Goal: Task Accomplishment & Management: Complete application form

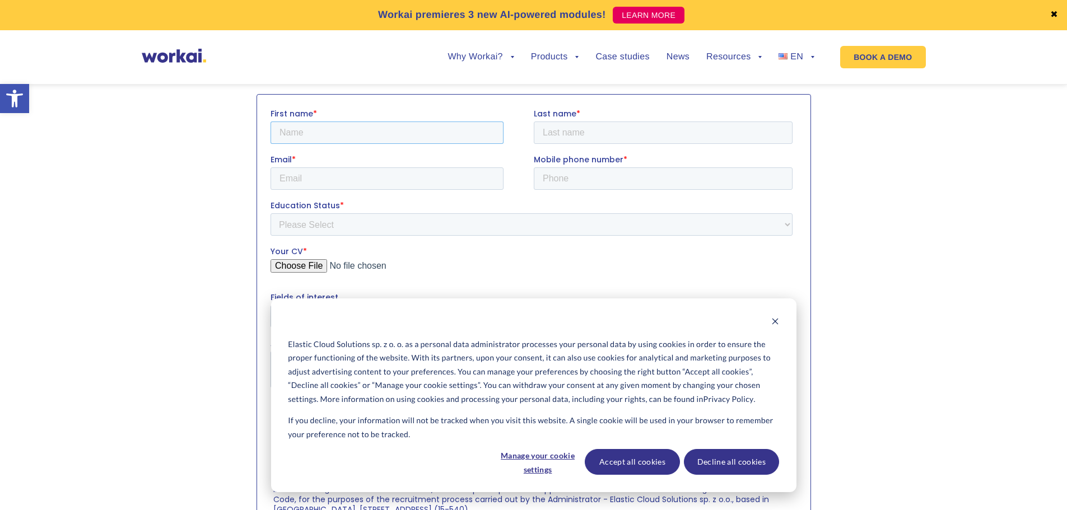
click at [388, 135] on input "First name *" at bounding box center [386, 132] width 233 height 22
type input "[PERSON_NAME]"
type input "[PHONE_NUMBER]"
click at [425, 178] on input "Email *" at bounding box center [386, 178] width 233 height 22
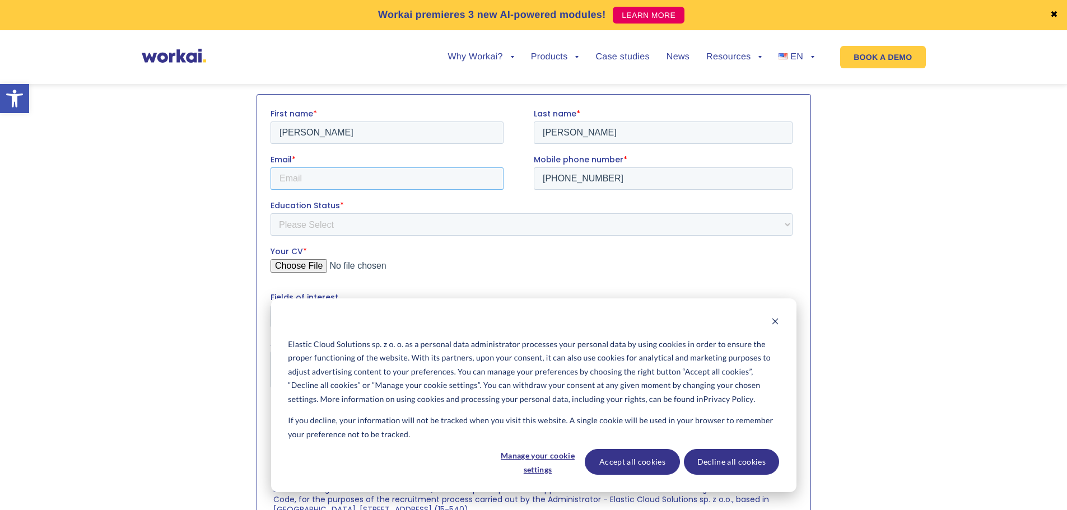
click at [425, 178] on input "Email *" at bounding box center [386, 178] width 233 height 22
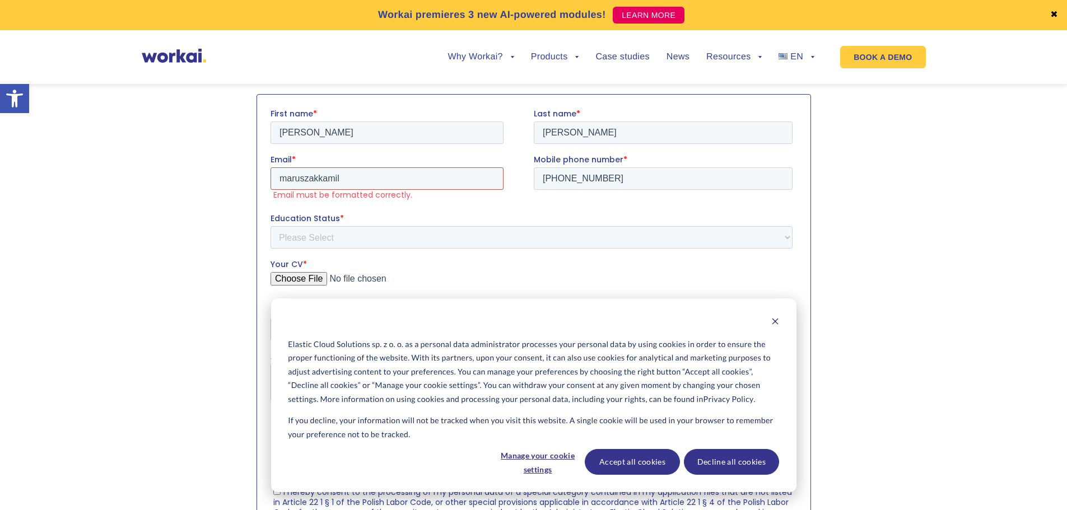
type input "[EMAIL_ADDRESS][DOMAIN_NAME]"
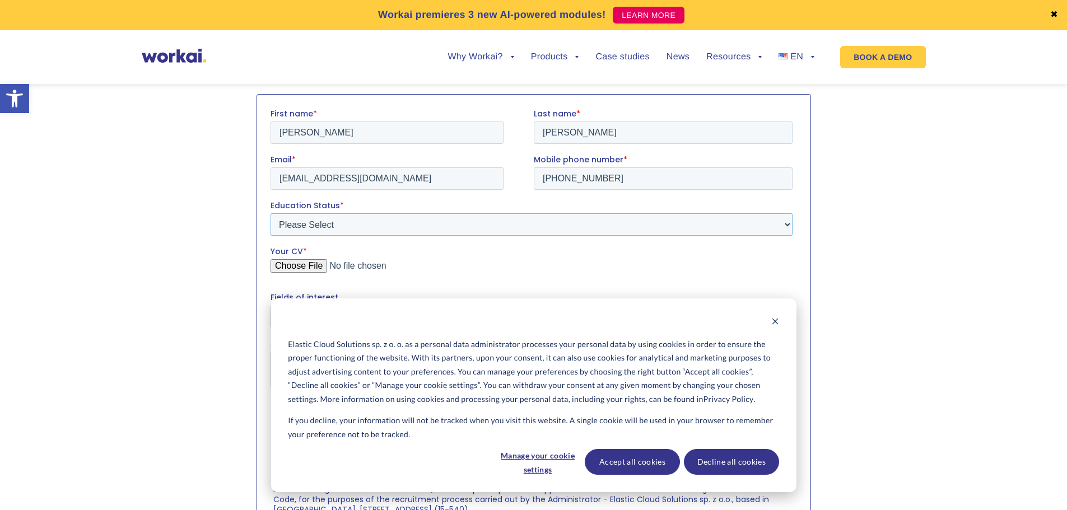
click at [395, 227] on select "Please Select Student Graduate" at bounding box center [531, 224] width 522 height 22
select select "Graduate"
click at [270, 213] on select "Please Select Student Graduate" at bounding box center [531, 224] width 522 height 22
click at [638, 458] on button "Accept all cookies" at bounding box center [632, 462] width 95 height 26
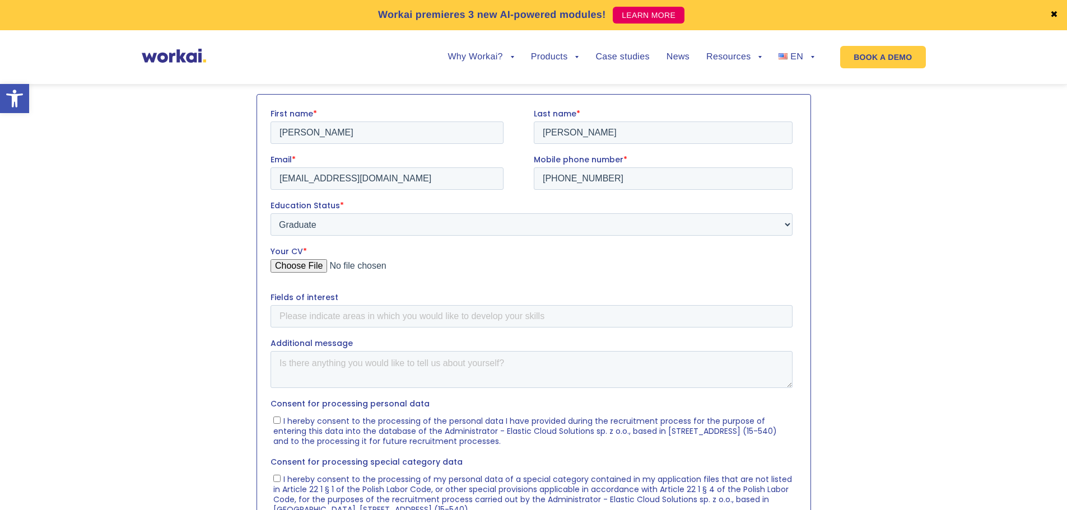
click at [313, 266] on input "Your CV *" at bounding box center [531, 270] width 522 height 22
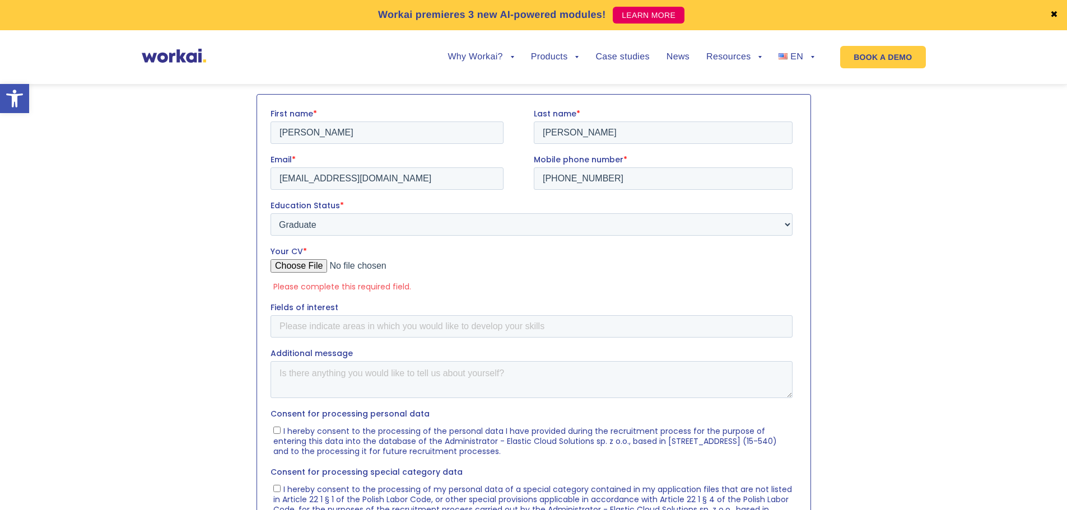
type input "C:\fakepath\KM final cv.pdf"
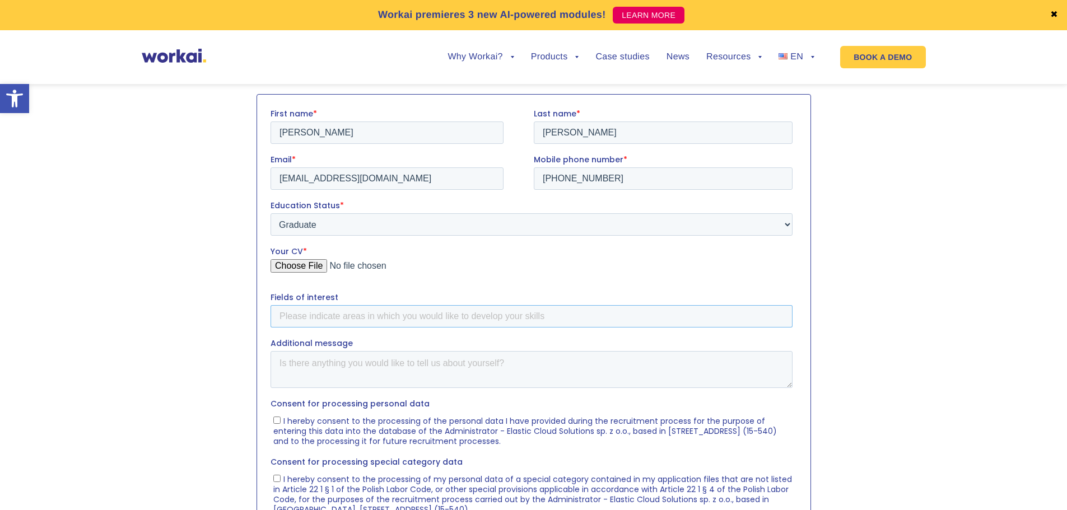
click at [345, 313] on input "Fields of interest" at bounding box center [531, 316] width 522 height 22
type input "Business Analyst, Data Analyst"
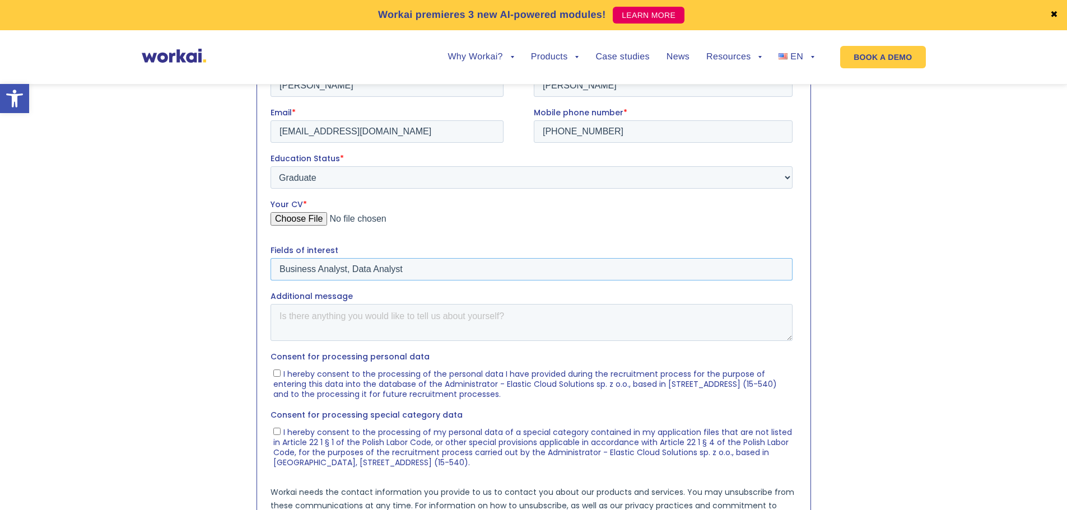
scroll to position [507, 0]
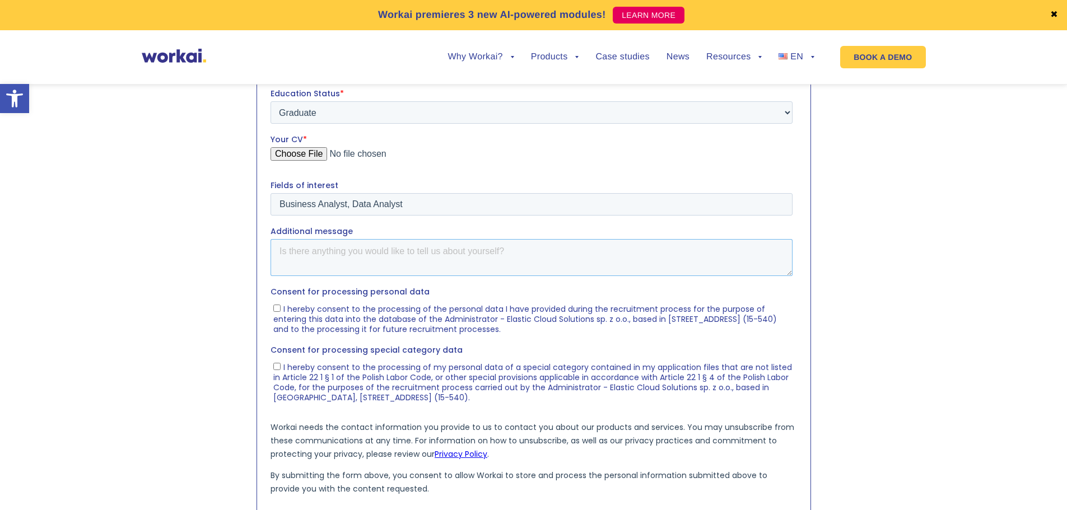
drag, startPoint x: 505, startPoint y: 249, endPoint x: 438, endPoint y: 241, distance: 67.6
click at [440, 241] on textarea "Additional message" at bounding box center [531, 257] width 522 height 37
click at [474, 266] on textarea "Additional message" at bounding box center [531, 257] width 522 height 37
paste textarea "I’m a recent Computer Science graduate passionate about building technology tha…"
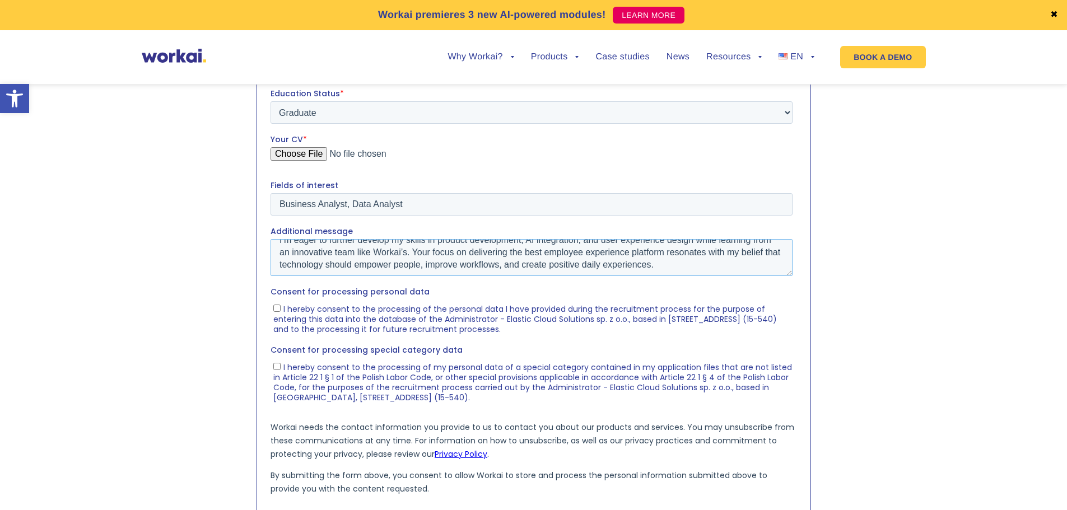
scroll to position [74, 0]
type textarea "I’m a recent Computer Science graduate passionate about building technology tha…"
click at [276, 312] on label "I hereby consent to the processing of the personal data I have provided during …" at bounding box center [532, 318] width 519 height 31
click at [276, 312] on input "I hereby consent to the processing of the personal data I have provided during …" at bounding box center [276, 308] width 7 height 7
checkbox input "true"
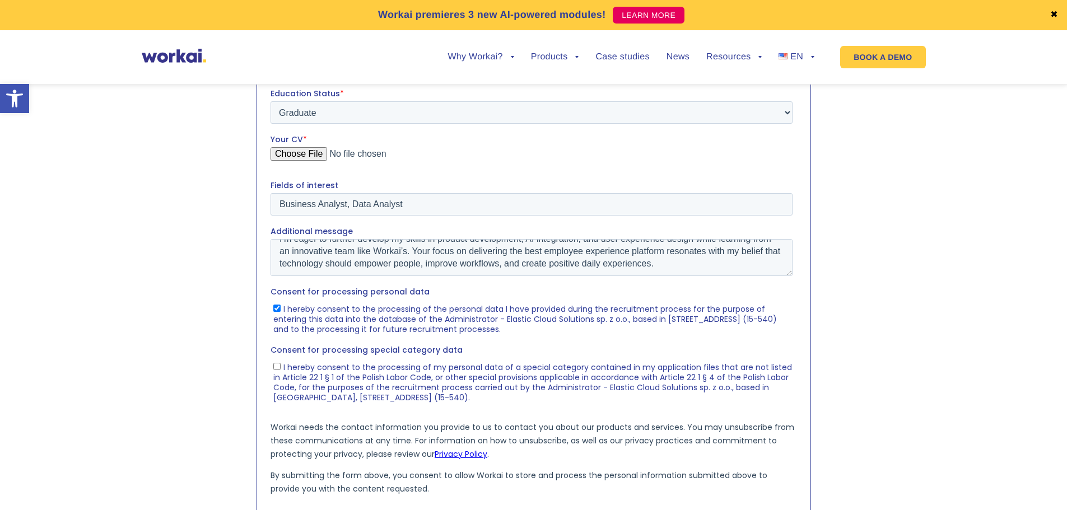
click at [278, 367] on input "I hereby consent to the processing of my personal data of a special category co…" at bounding box center [276, 366] width 7 height 7
checkbox input "true"
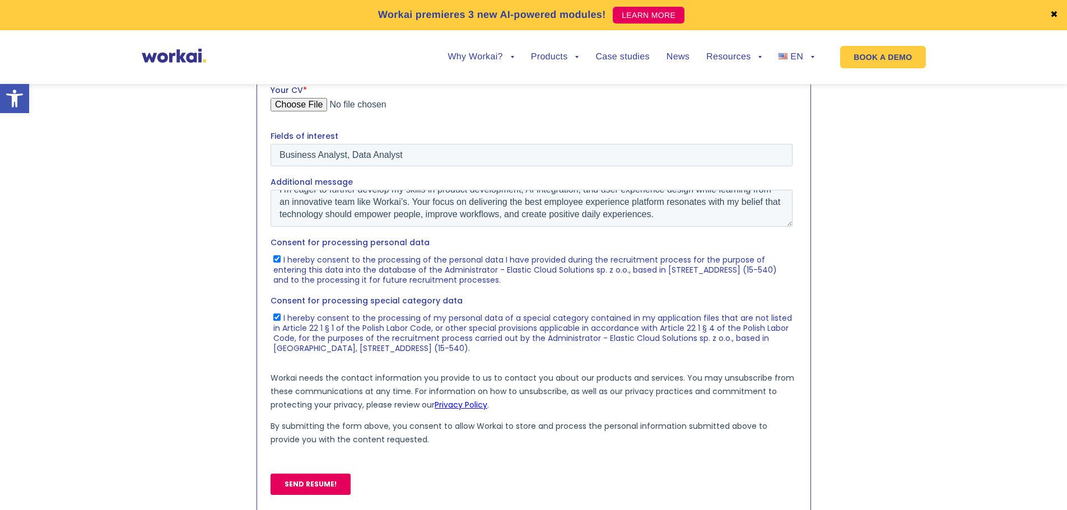
scroll to position [619, 0]
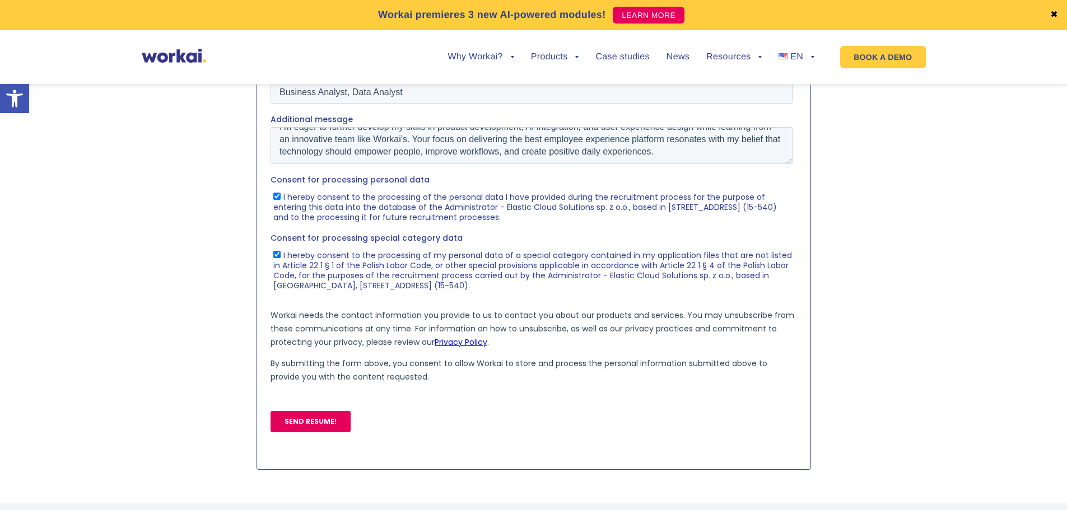
click at [327, 416] on input "SEND RESUME!" at bounding box center [310, 421] width 80 height 21
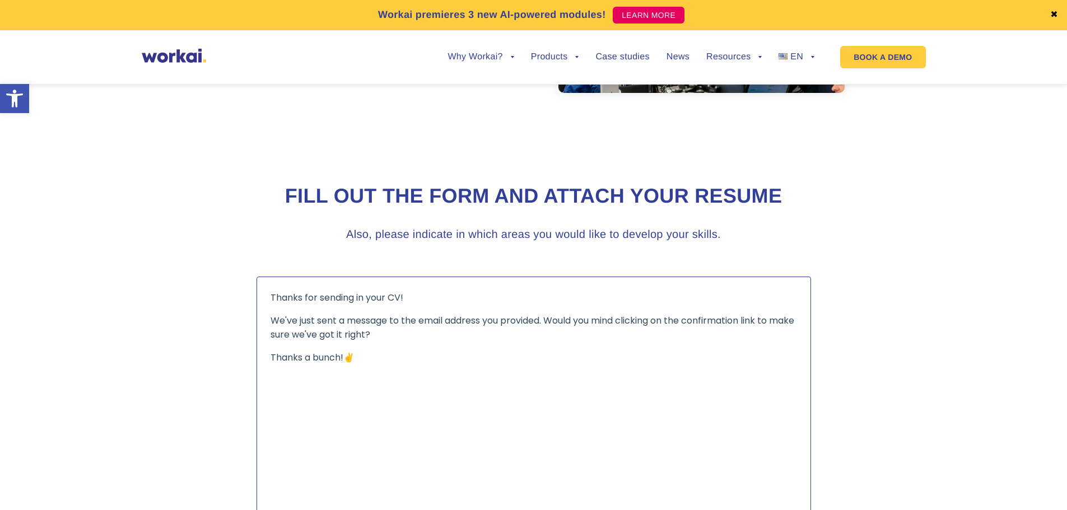
scroll to position [59, 0]
